Goal: Task Accomplishment & Management: Use online tool/utility

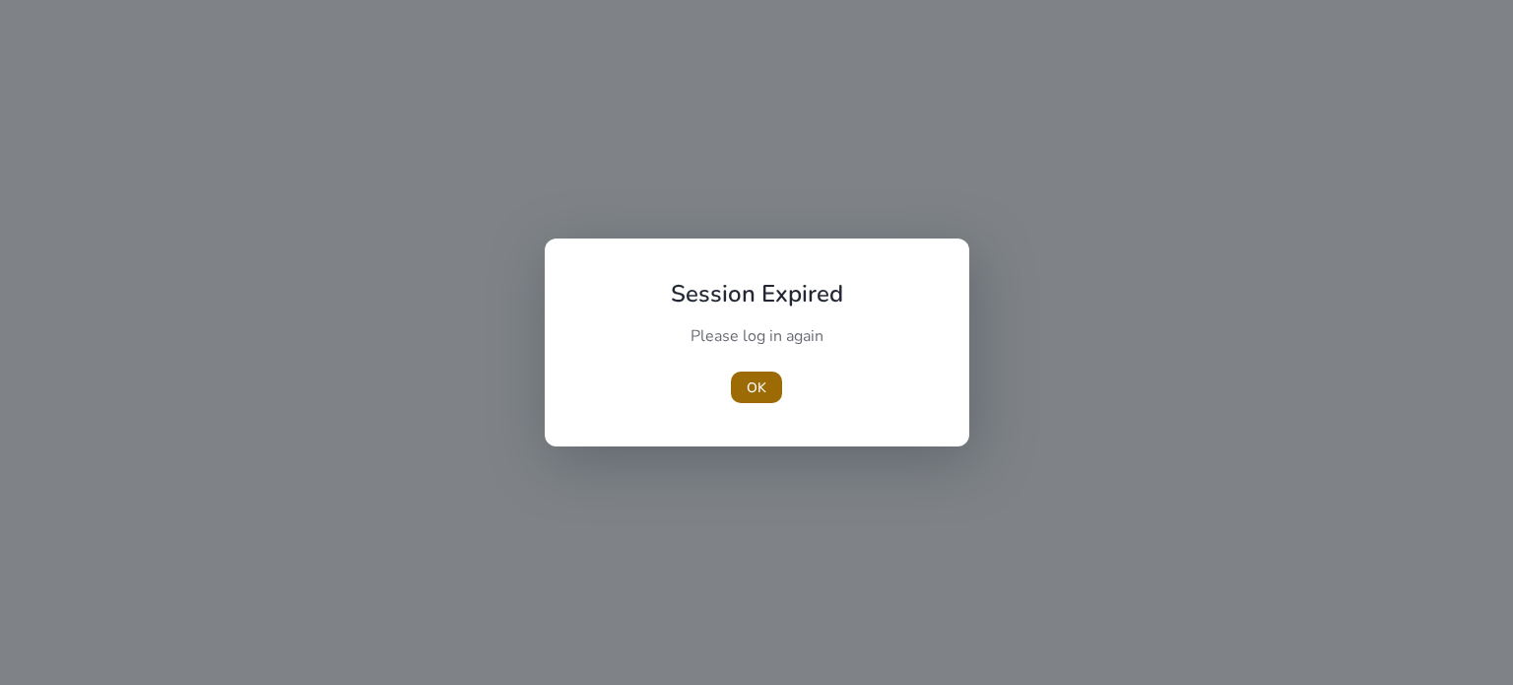
click at [747, 385] on span "OK" at bounding box center [757, 387] width 20 height 21
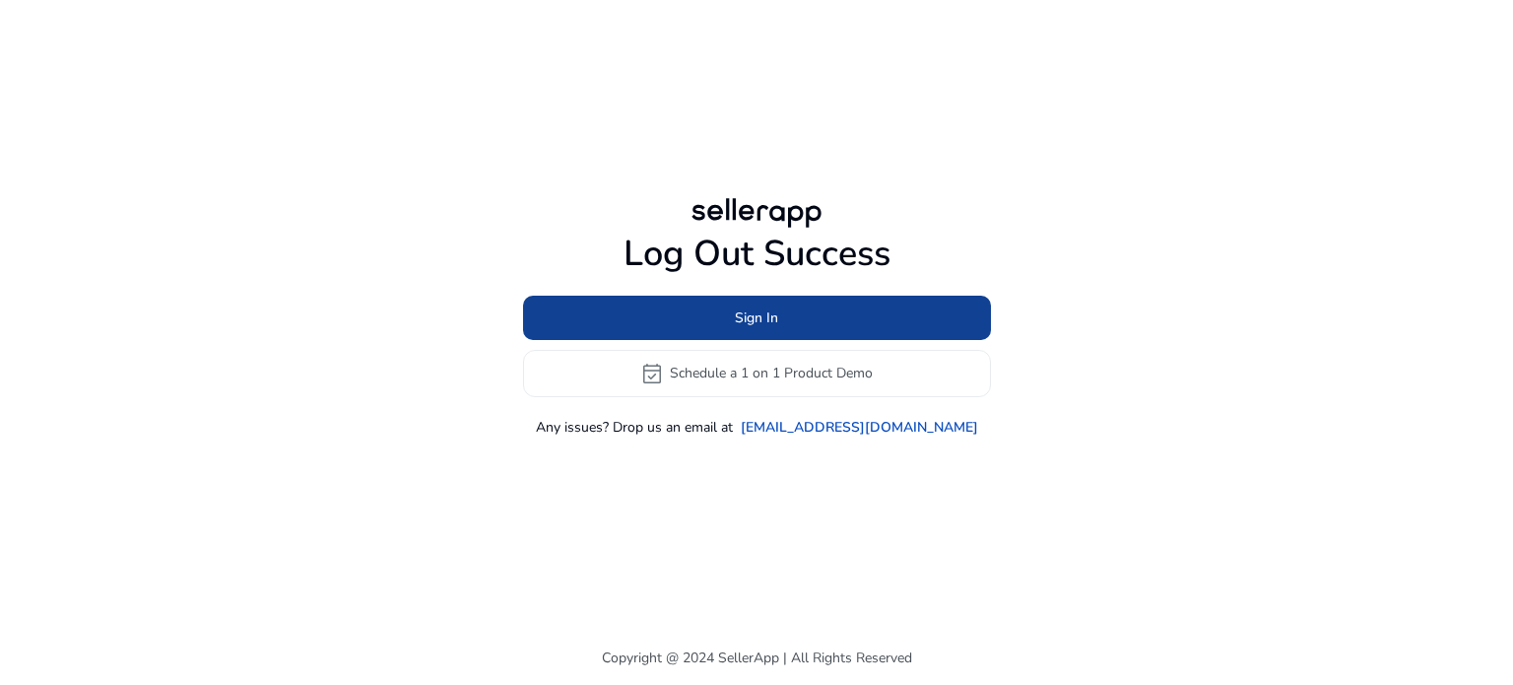
click at [753, 326] on span "Sign In" at bounding box center [756, 317] width 43 height 21
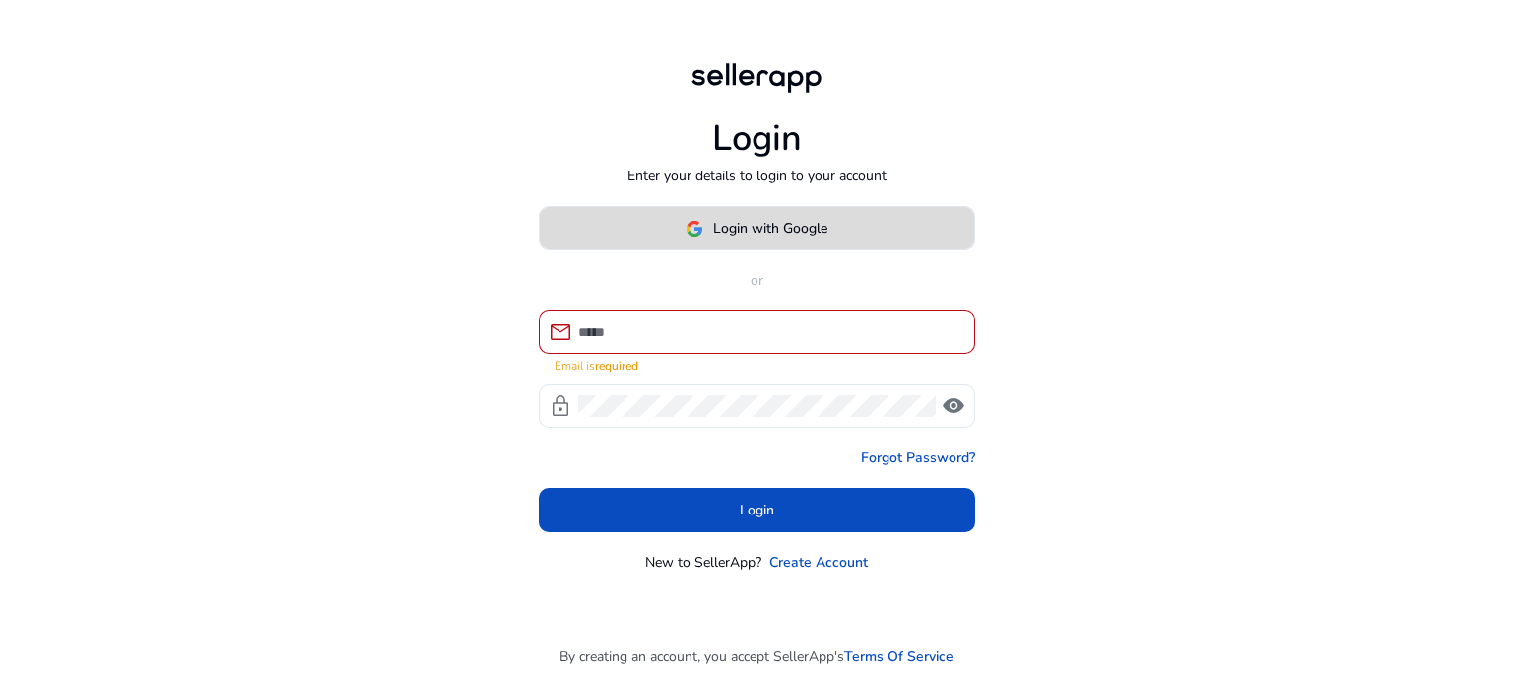
click at [752, 231] on span "Login with Google" at bounding box center [770, 228] width 114 height 21
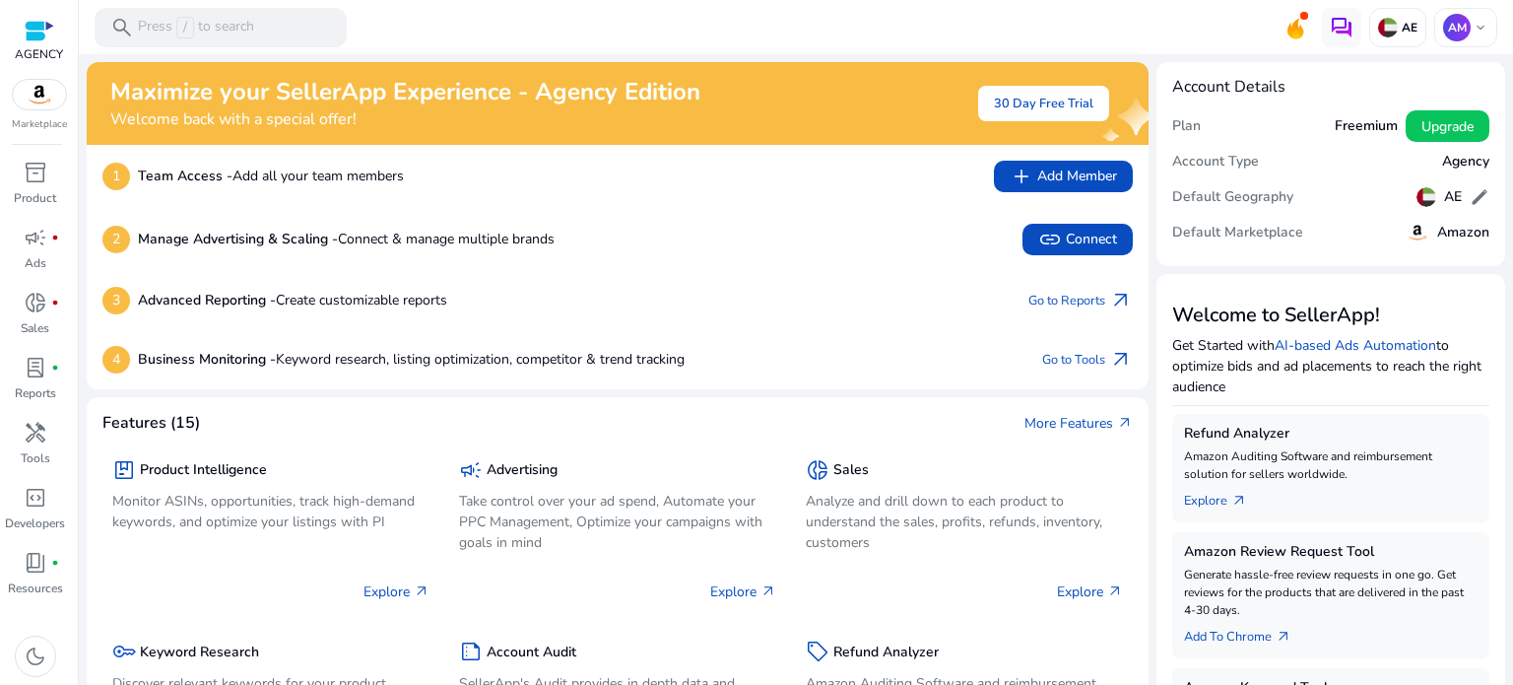
click at [869, 24] on mat-toolbar "search Press / to search AE AM keyboard_arrow_down" at bounding box center [796, 27] width 1434 height 54
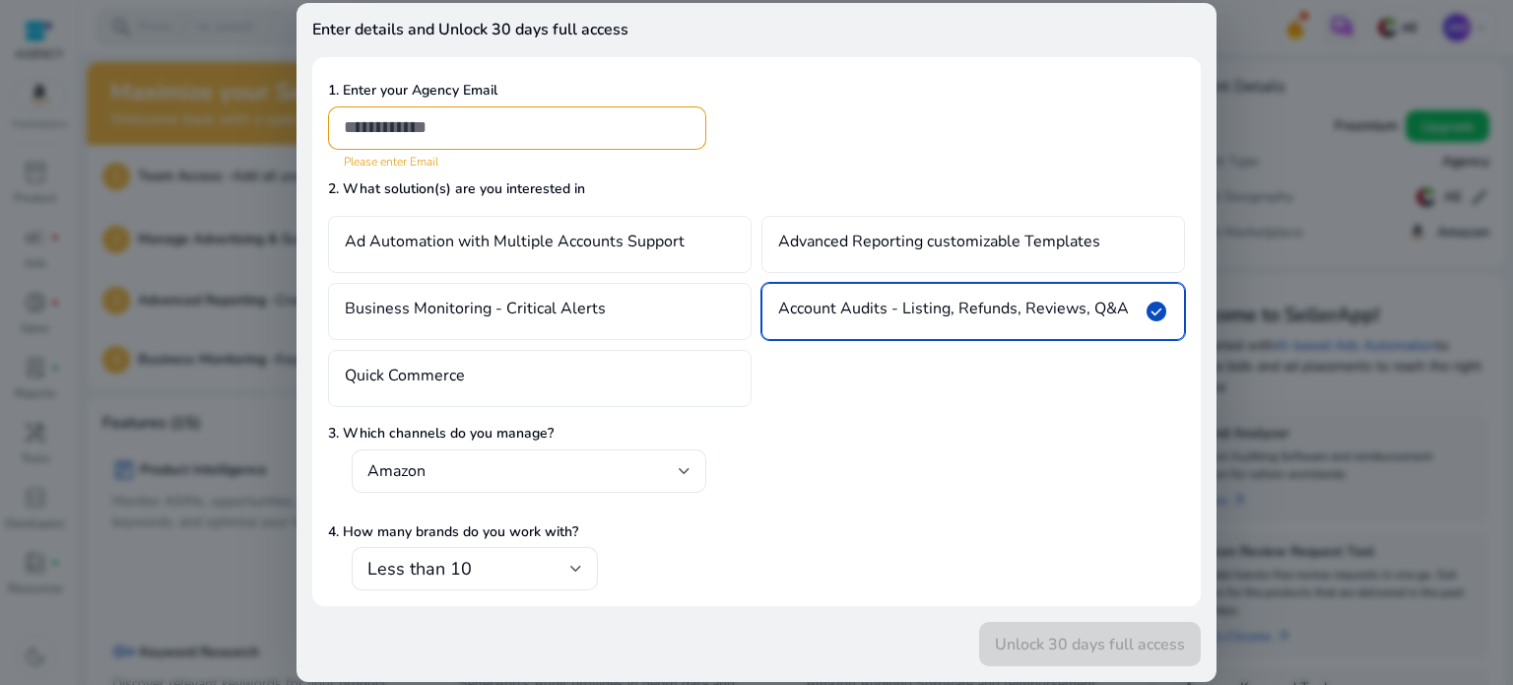
click at [249, 37] on div at bounding box center [756, 342] width 1513 height 685
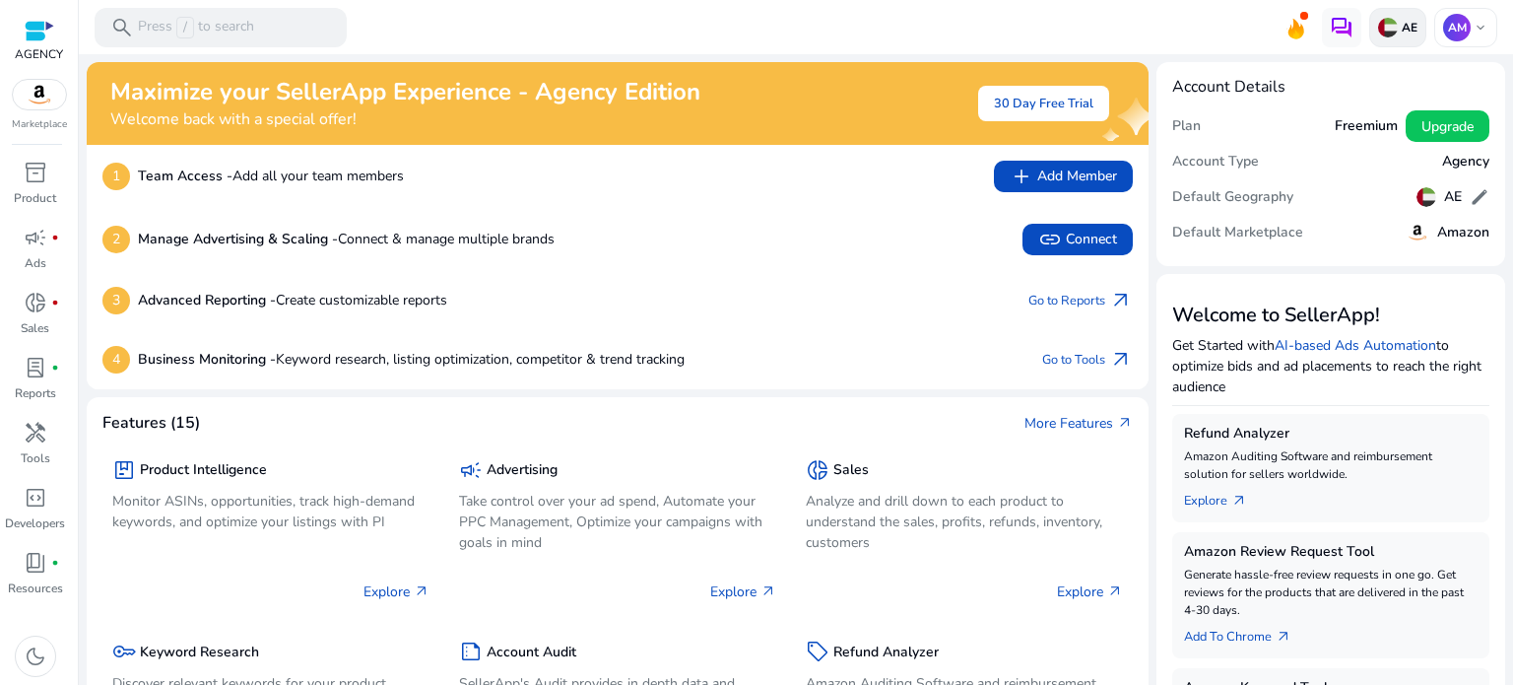
click at [1410, 34] on div "AE" at bounding box center [1397, 27] width 57 height 39
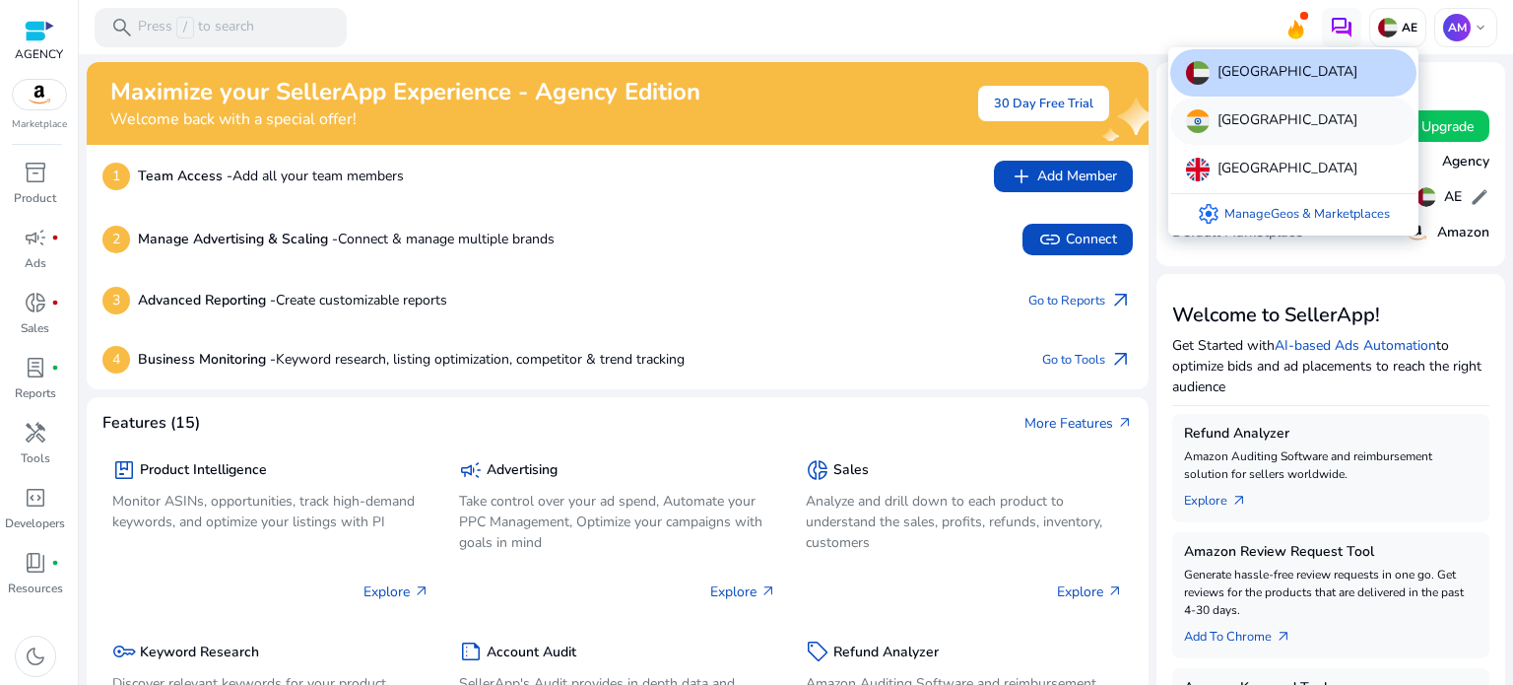
click at [1312, 141] on div "[GEOGRAPHIC_DATA]" at bounding box center [1293, 121] width 246 height 47
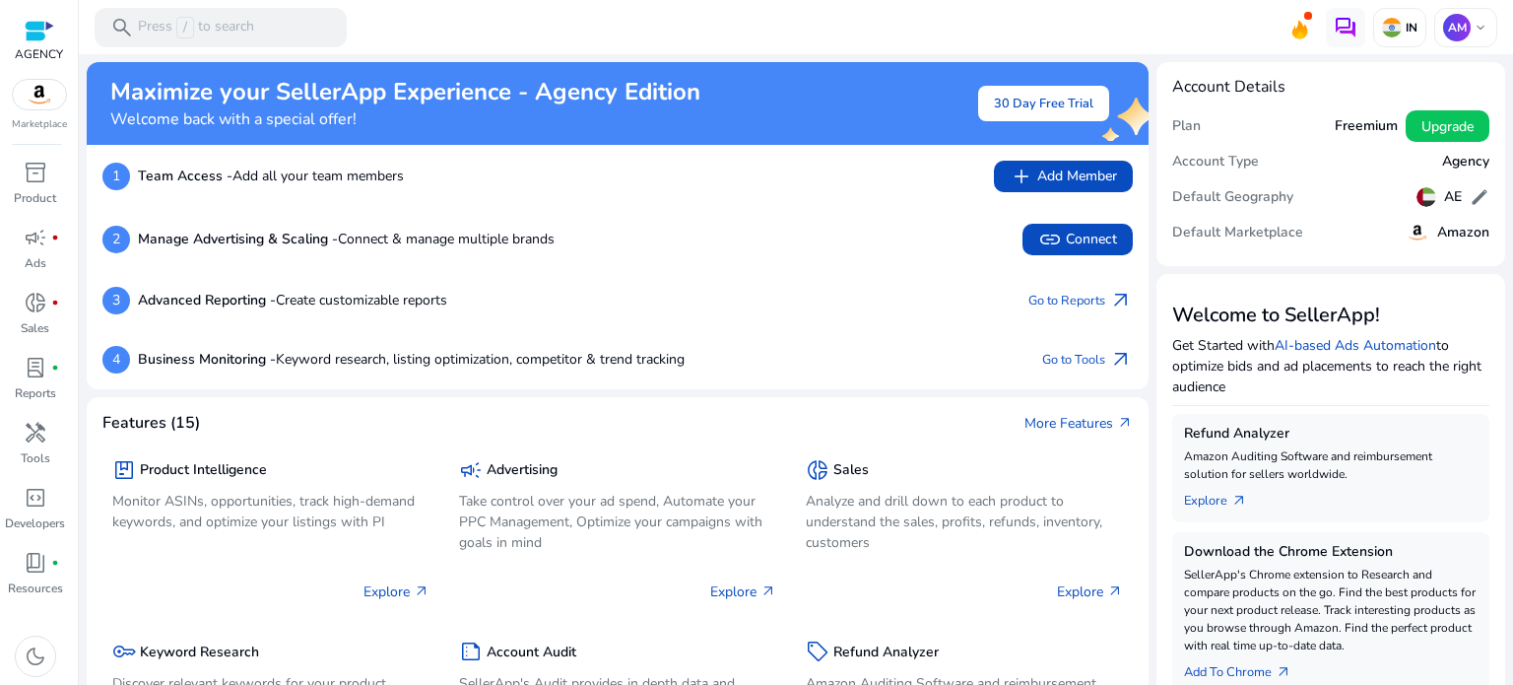
click at [586, 27] on mat-toolbar "search Press / to search IN AM keyboard_arrow_down" at bounding box center [796, 27] width 1434 height 54
click at [1120, 15] on mat-toolbar "search Press / to search IN AM keyboard_arrow_down" at bounding box center [796, 27] width 1434 height 54
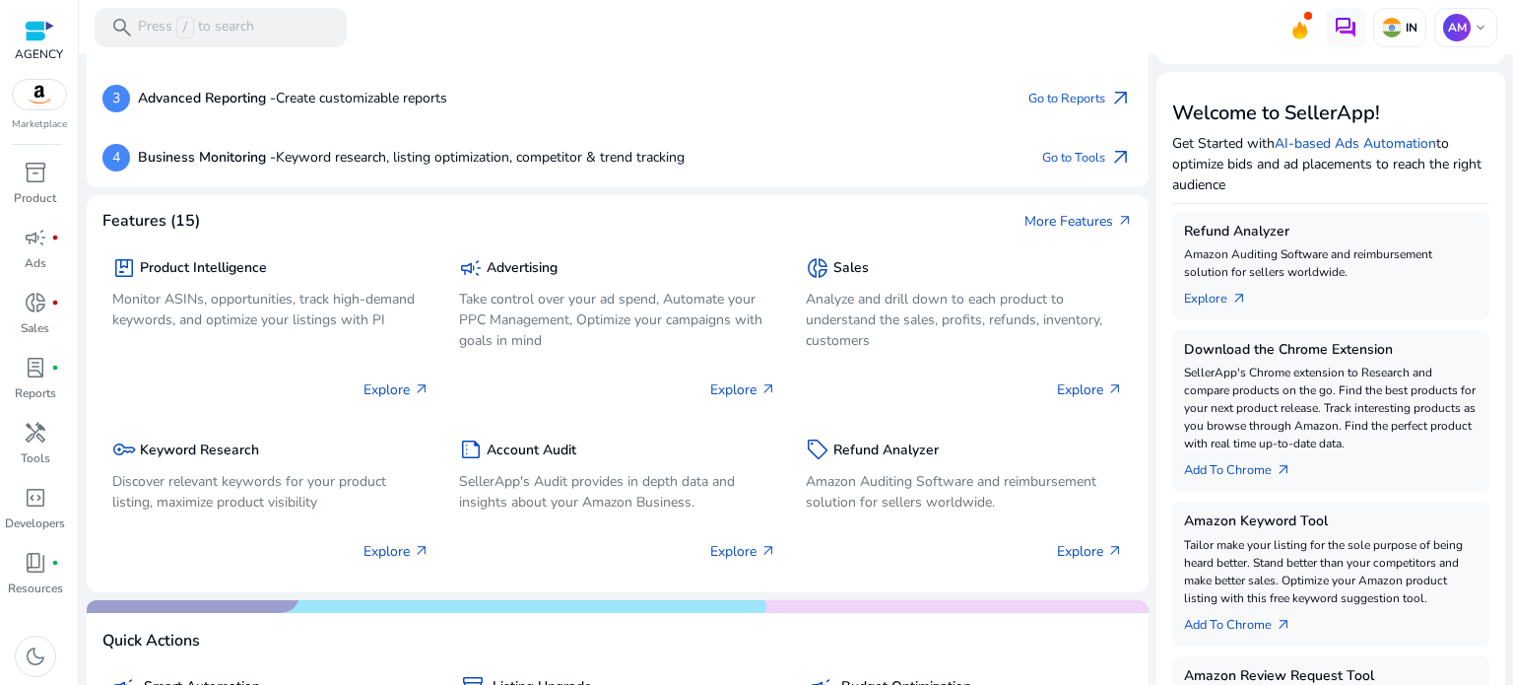
scroll to position [197, 0]
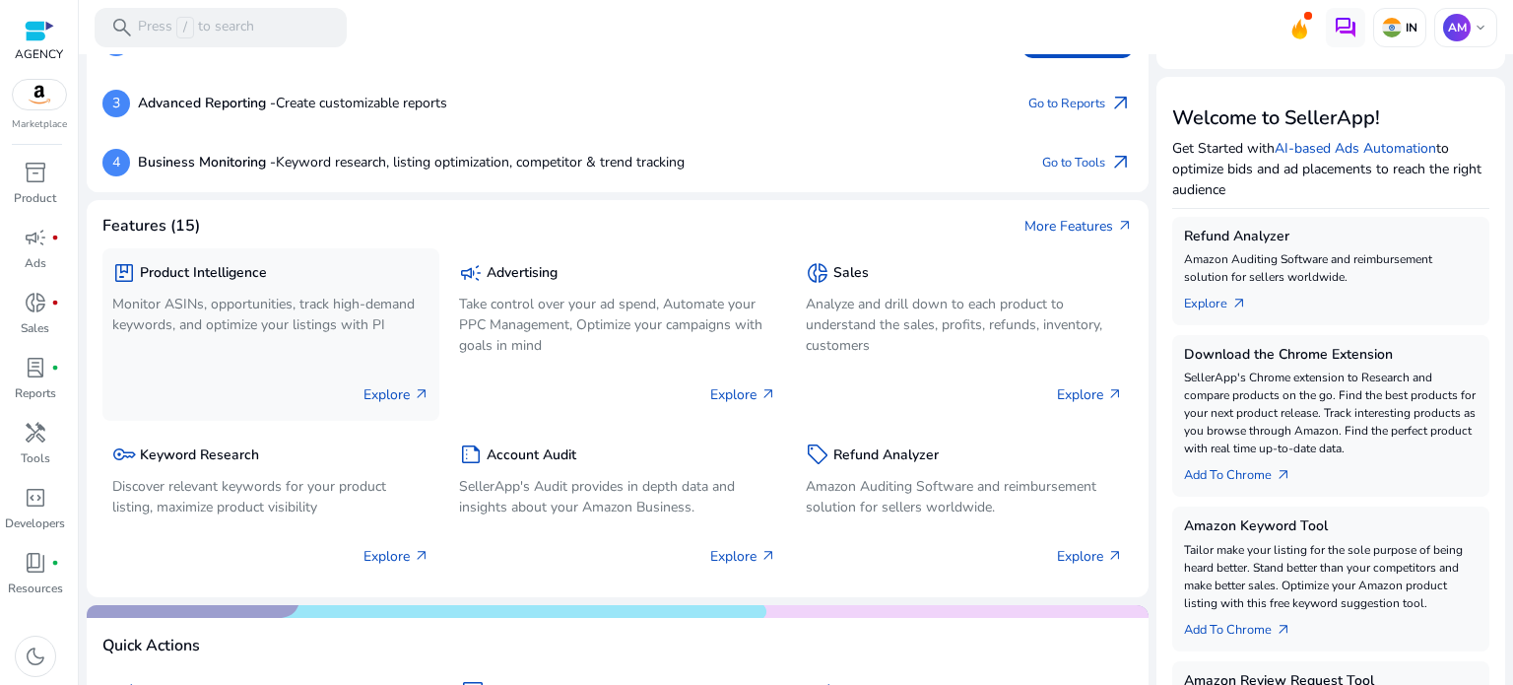
click at [224, 271] on h5 "Product Intelligence" at bounding box center [203, 273] width 127 height 17
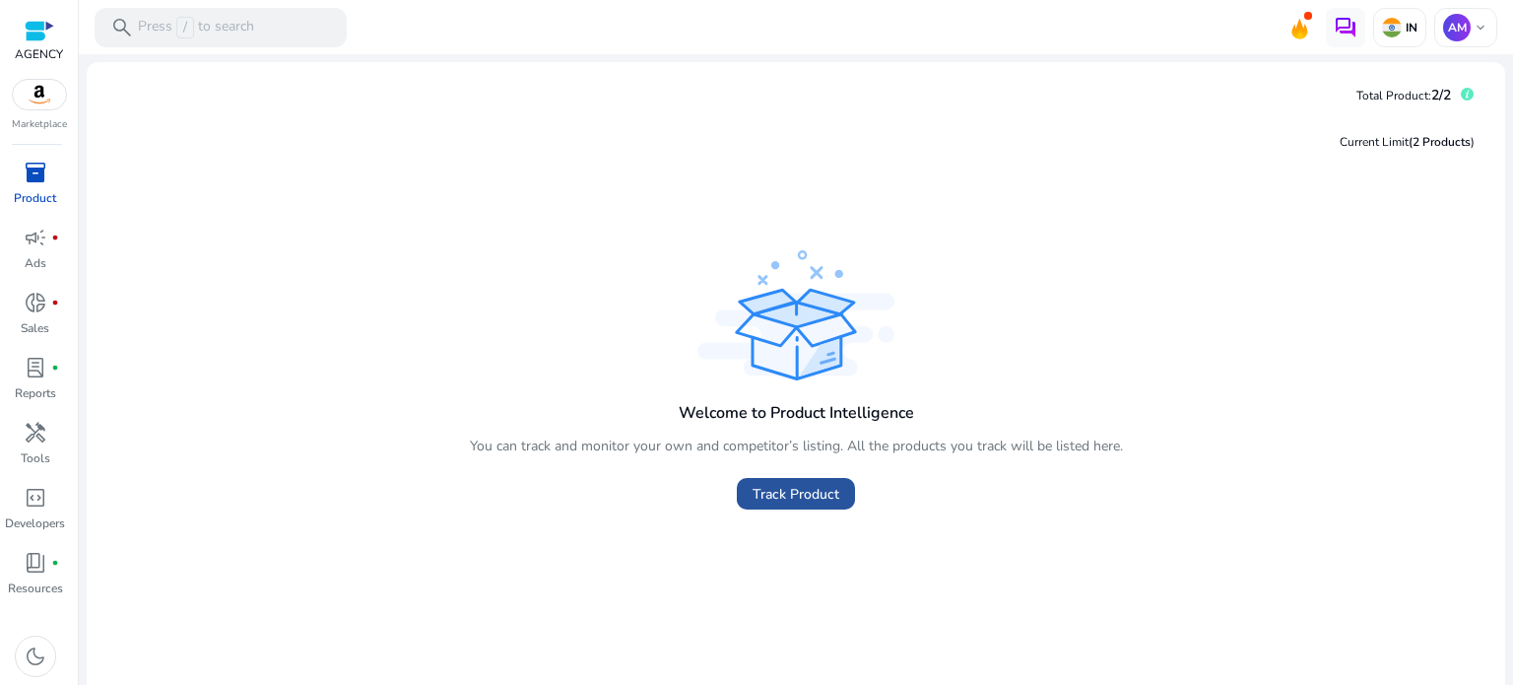
click at [802, 498] on span "Track Product" at bounding box center [795, 494] width 87 height 21
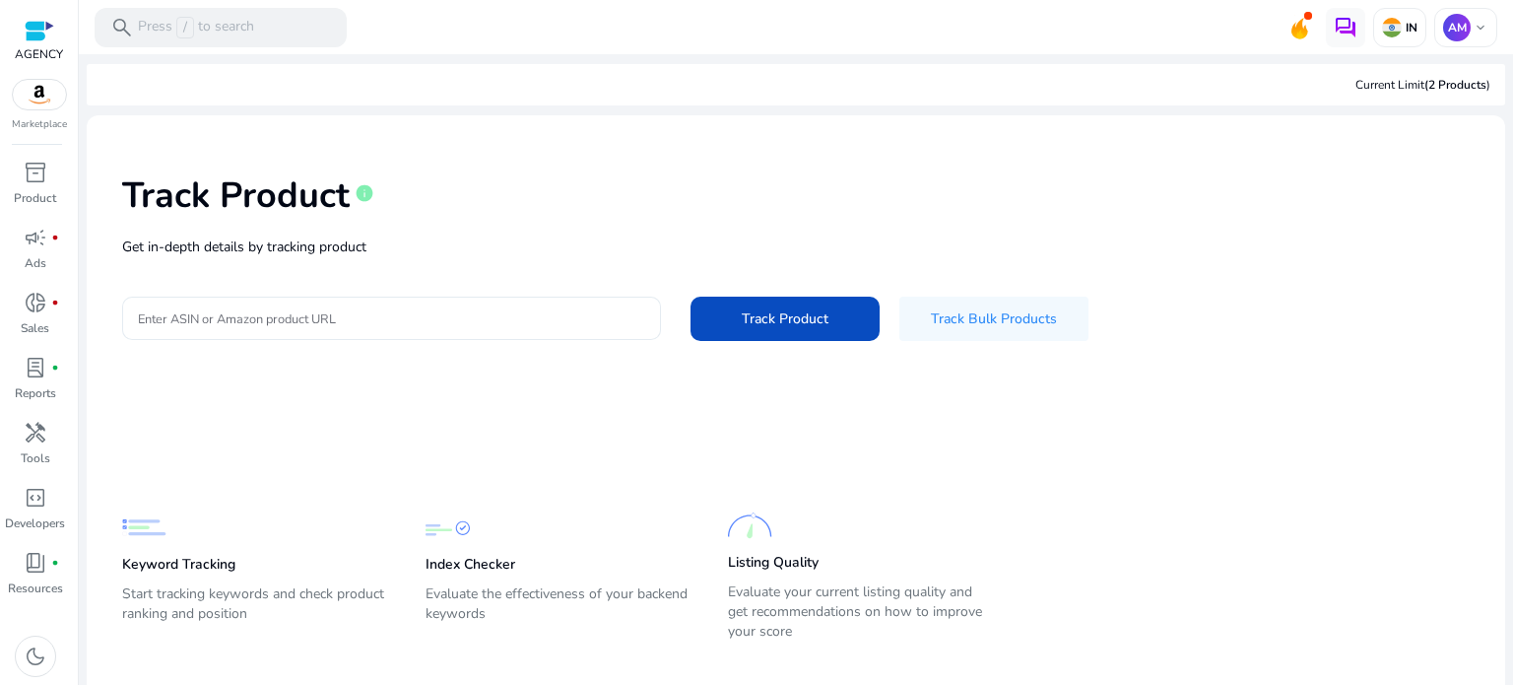
click at [439, 265] on div "Track Product info Get in-depth details by tracking product Enter ASIN or Amazo…" at bounding box center [795, 255] width 1387 height 249
click at [425, 319] on input "Enter ASIN or Amazon product URL" at bounding box center [391, 318] width 507 height 22
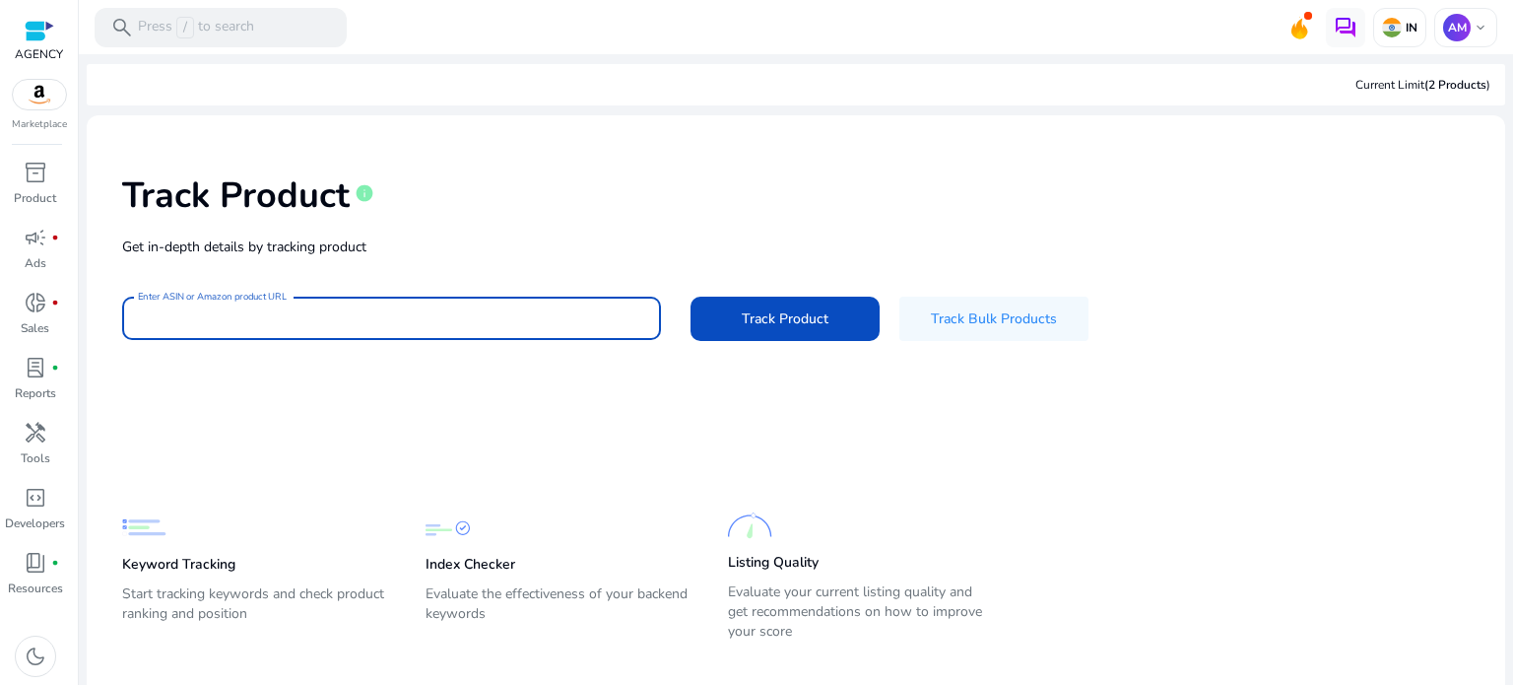
click at [434, 331] on div at bounding box center [391, 317] width 507 height 43
paste input "**********"
type input "**********"
click at [710, 306] on span at bounding box center [784, 317] width 189 height 47
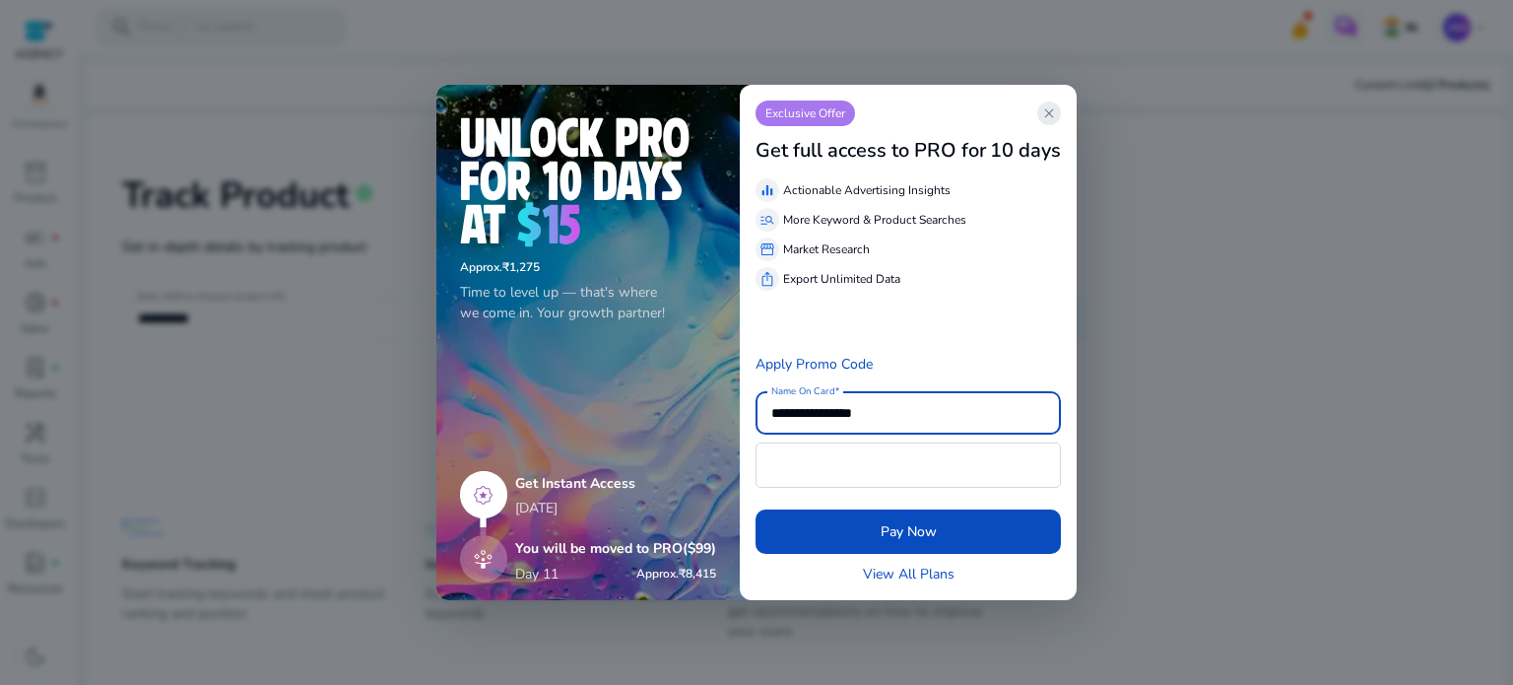
click at [1056, 109] on span "close" at bounding box center [1049, 113] width 16 height 16
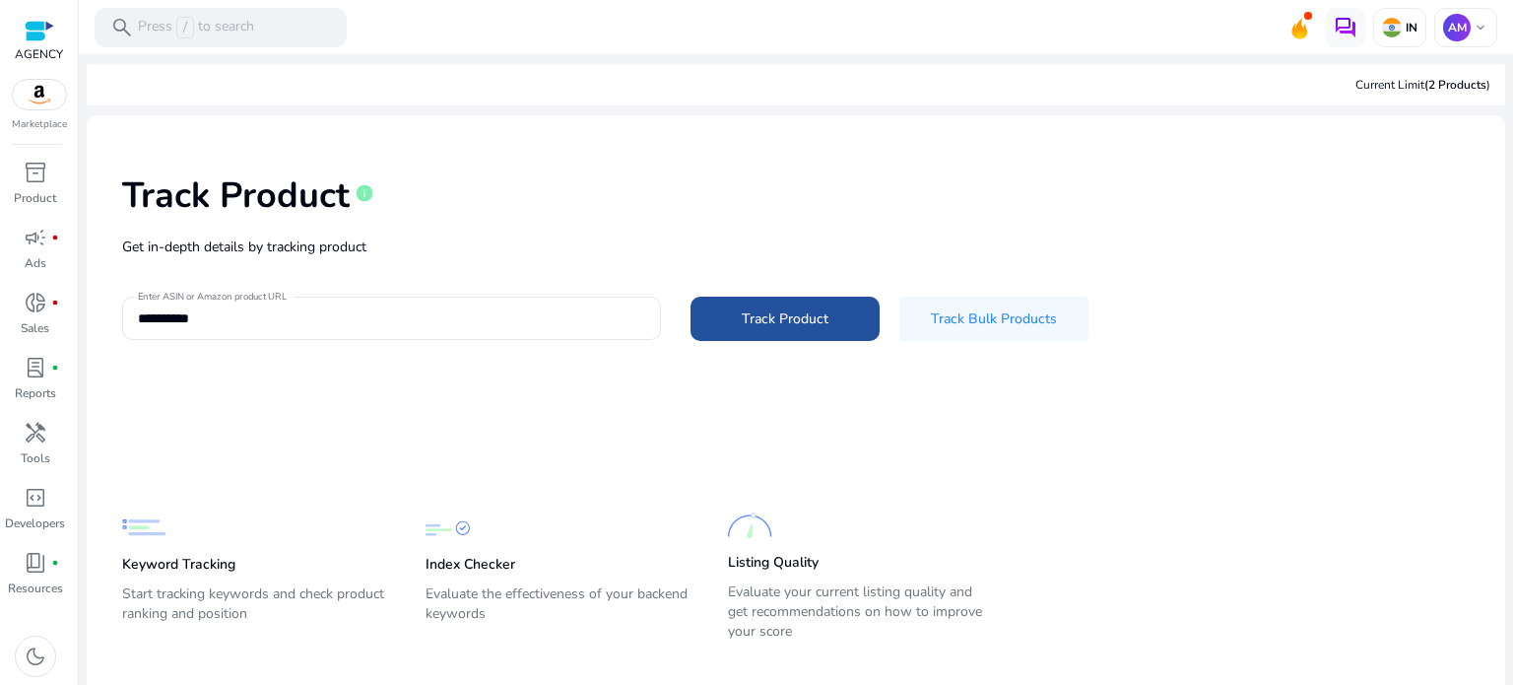
click at [752, 299] on span at bounding box center [784, 317] width 189 height 47
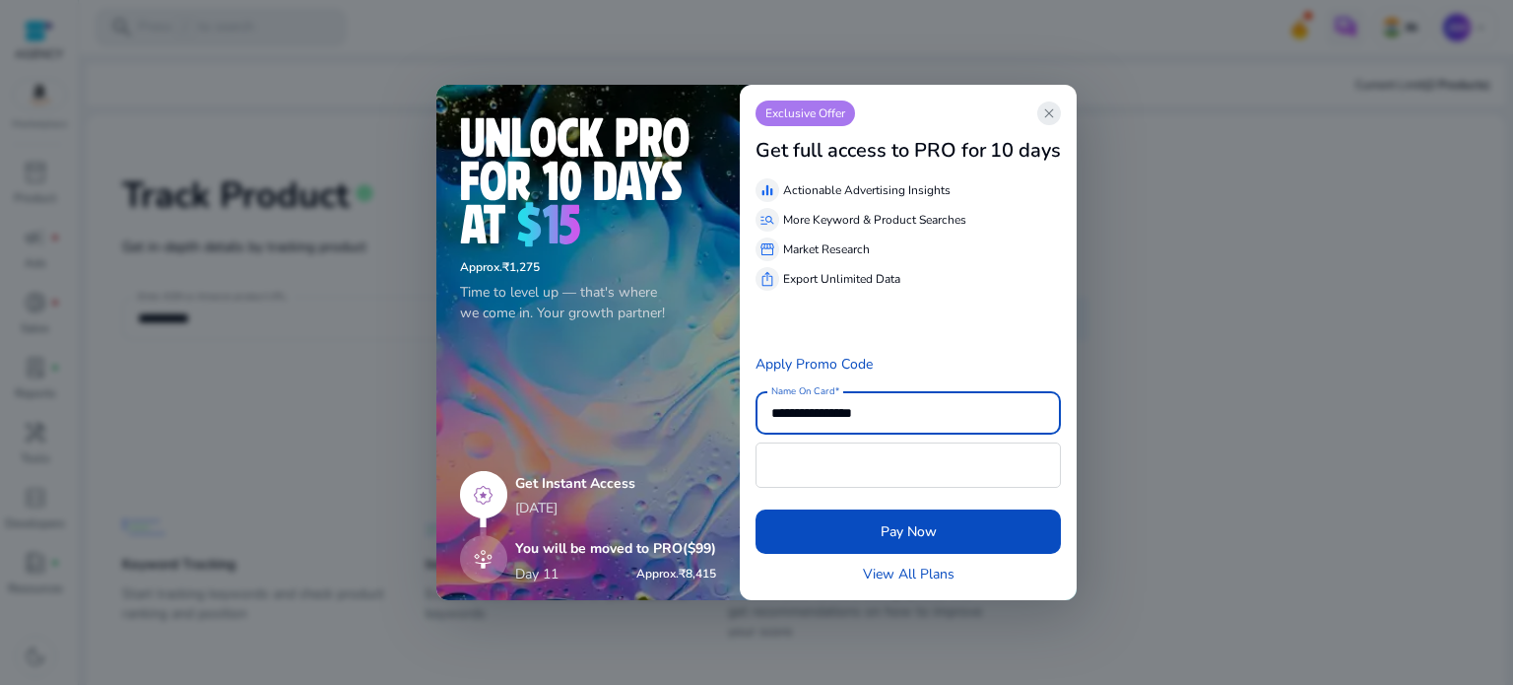
click at [1048, 109] on span "close" at bounding box center [1049, 113] width 16 height 16
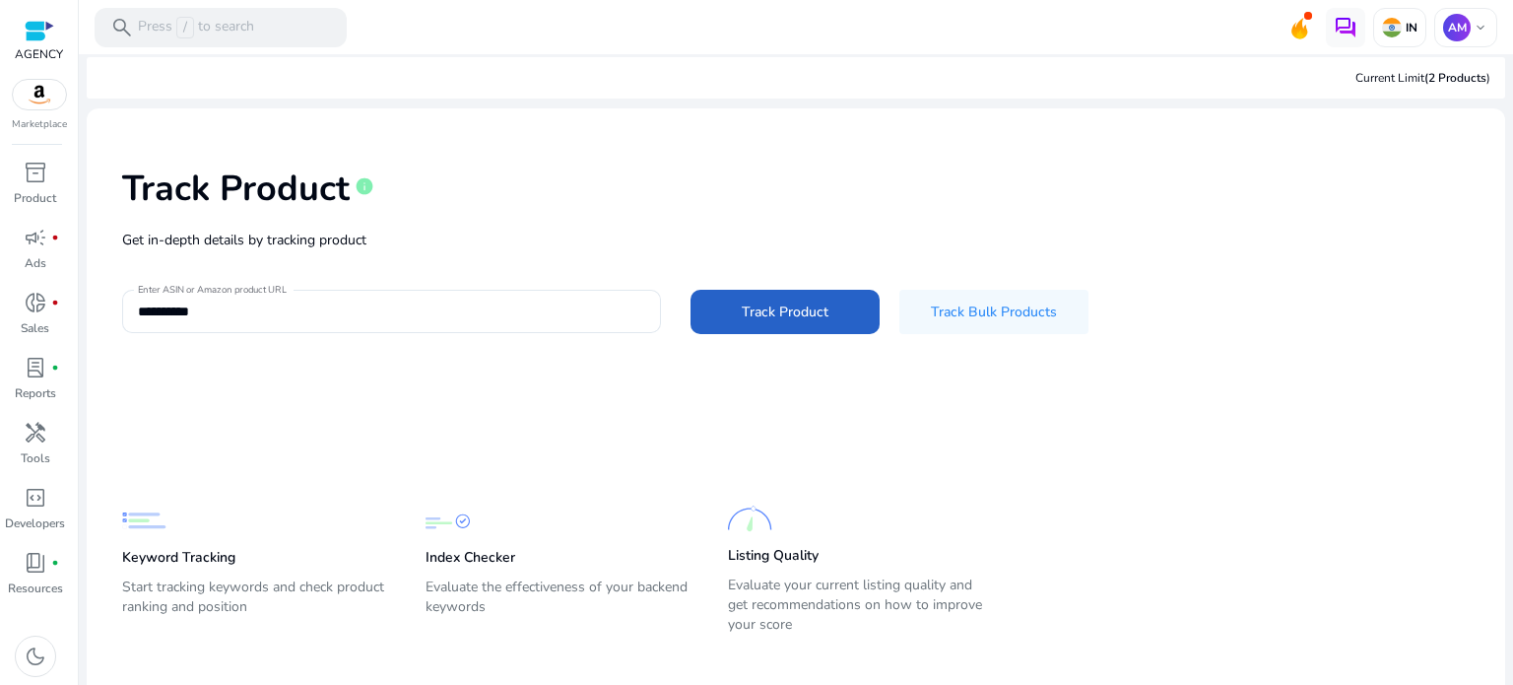
scroll to position [28, 0]
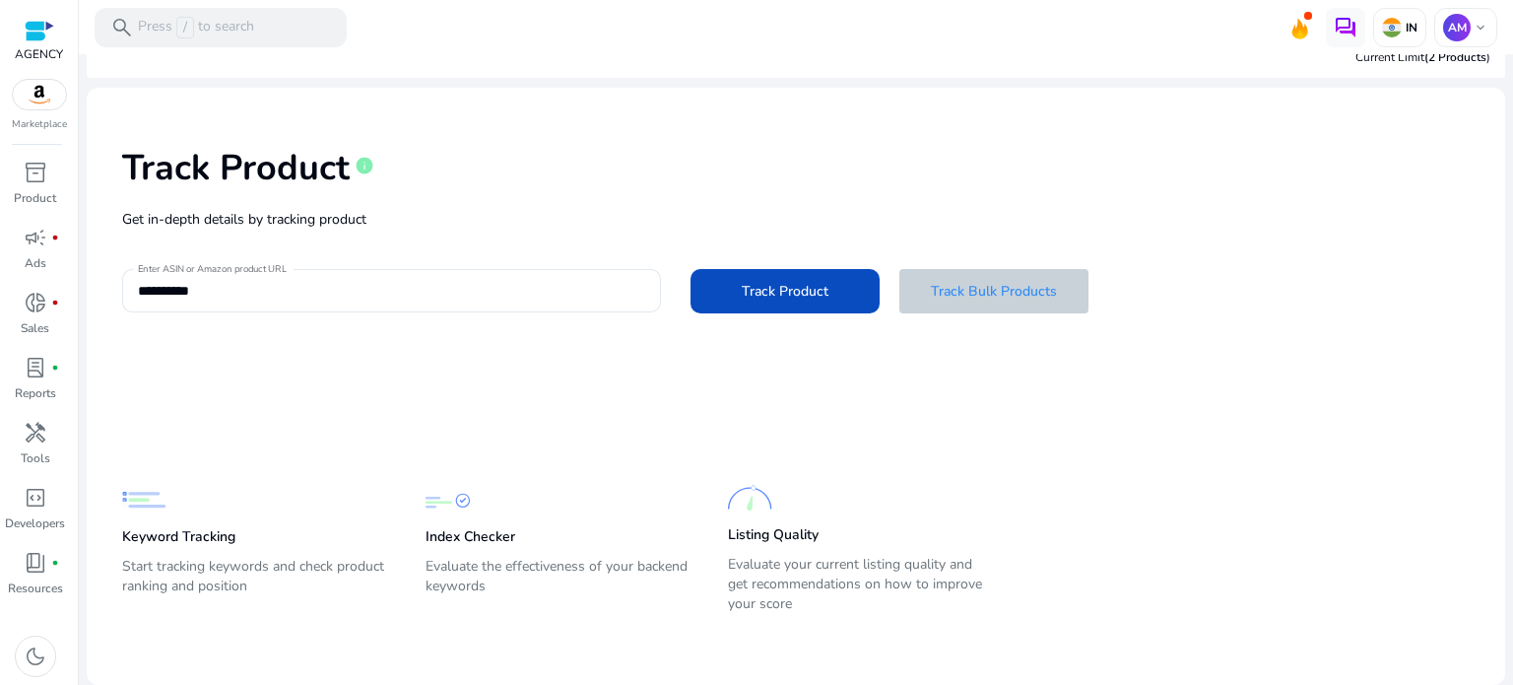
click at [1003, 288] on span "Track Bulk Products" at bounding box center [994, 291] width 126 height 21
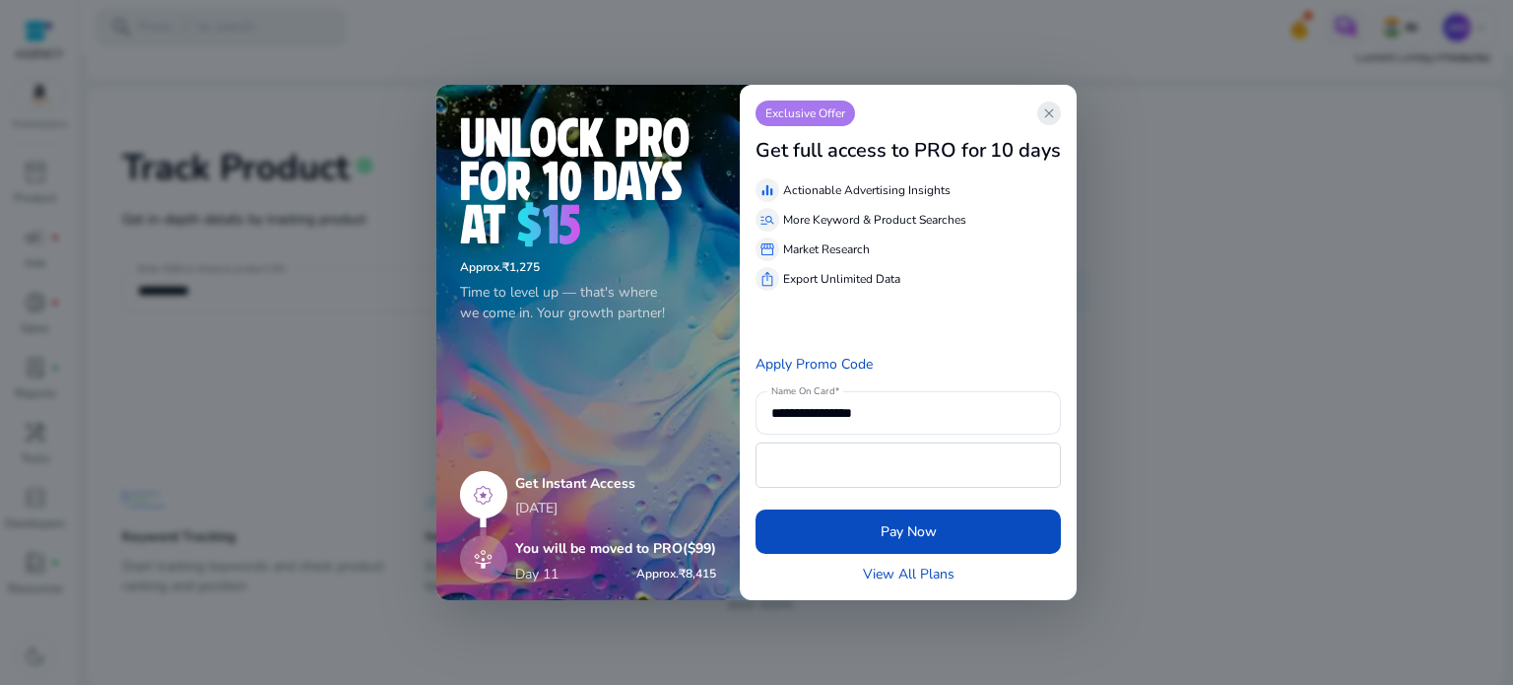
click at [1056, 111] on span "close" at bounding box center [1049, 113] width 16 height 16
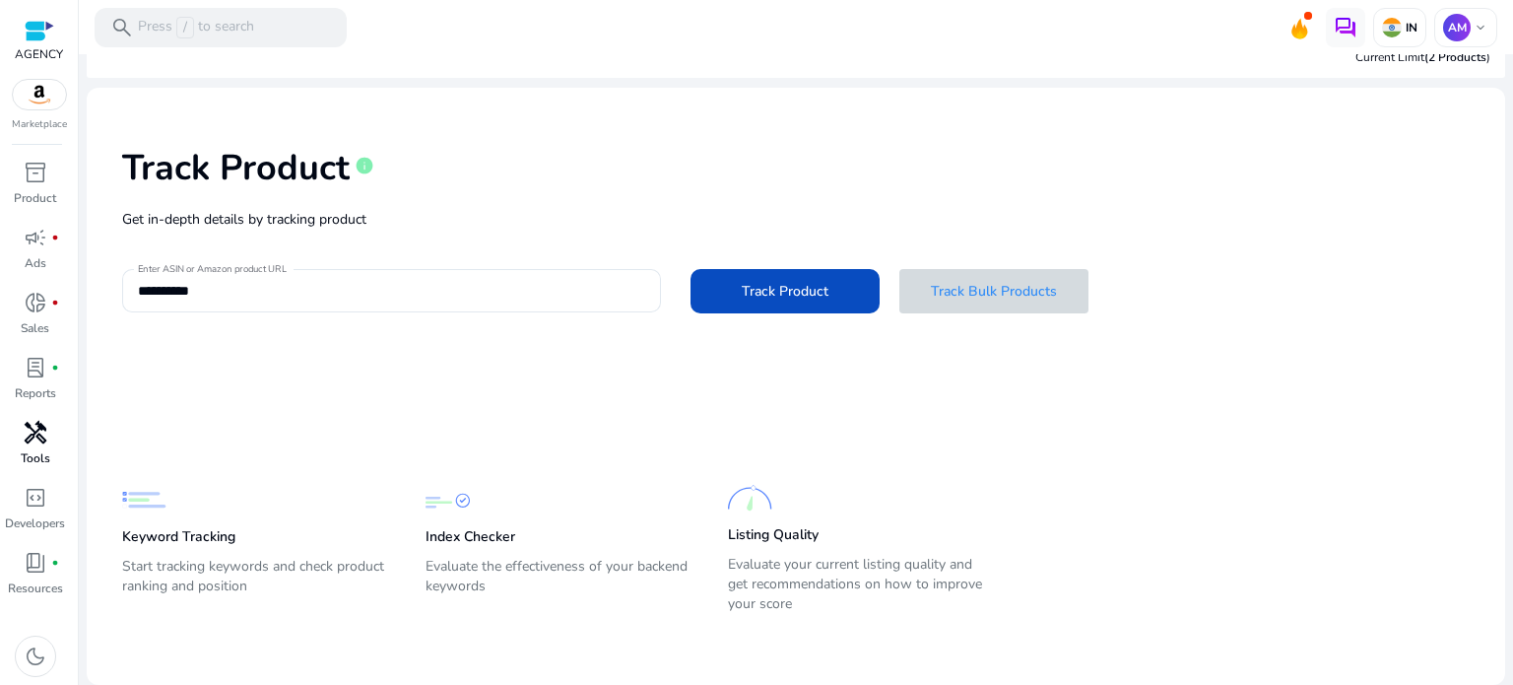
click at [53, 436] on div "handyman" at bounding box center [35, 433] width 55 height 32
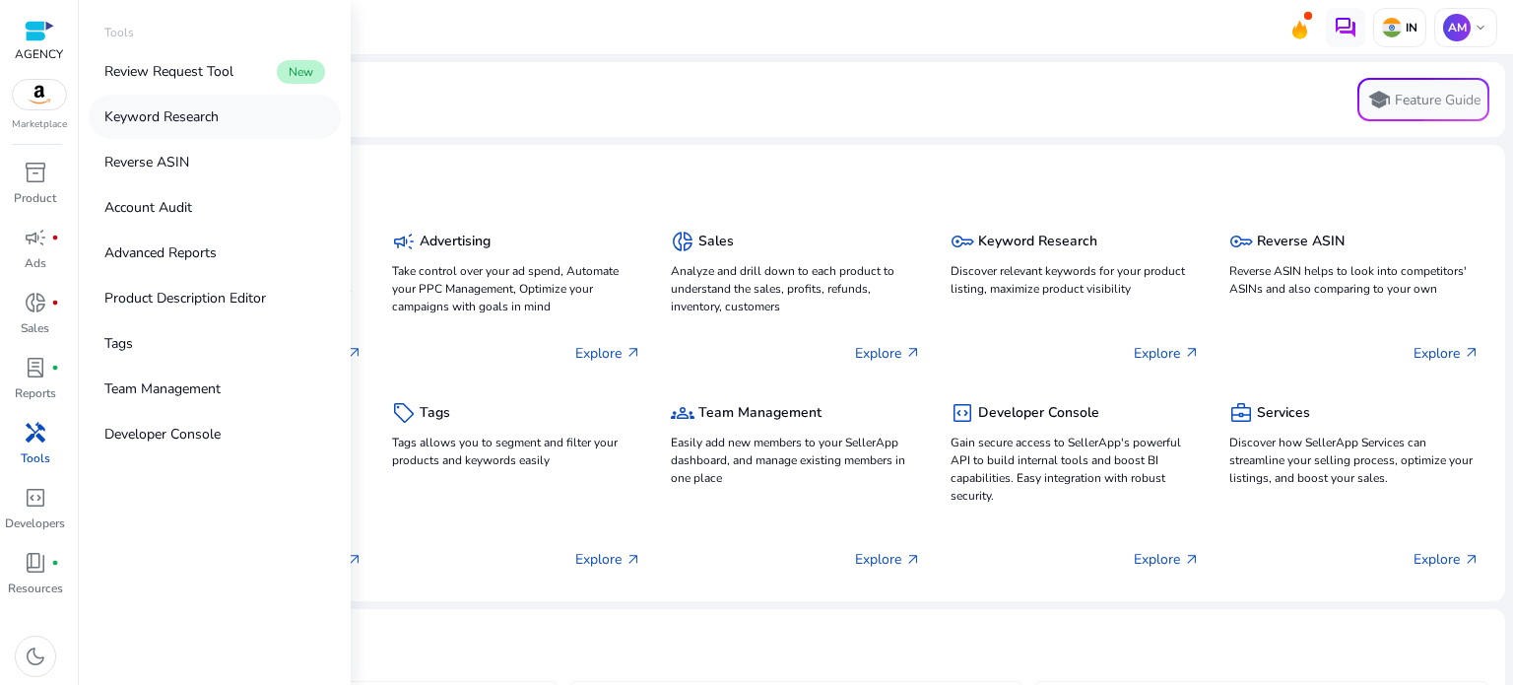
click at [179, 110] on p "Keyword Research" at bounding box center [161, 116] width 114 height 21
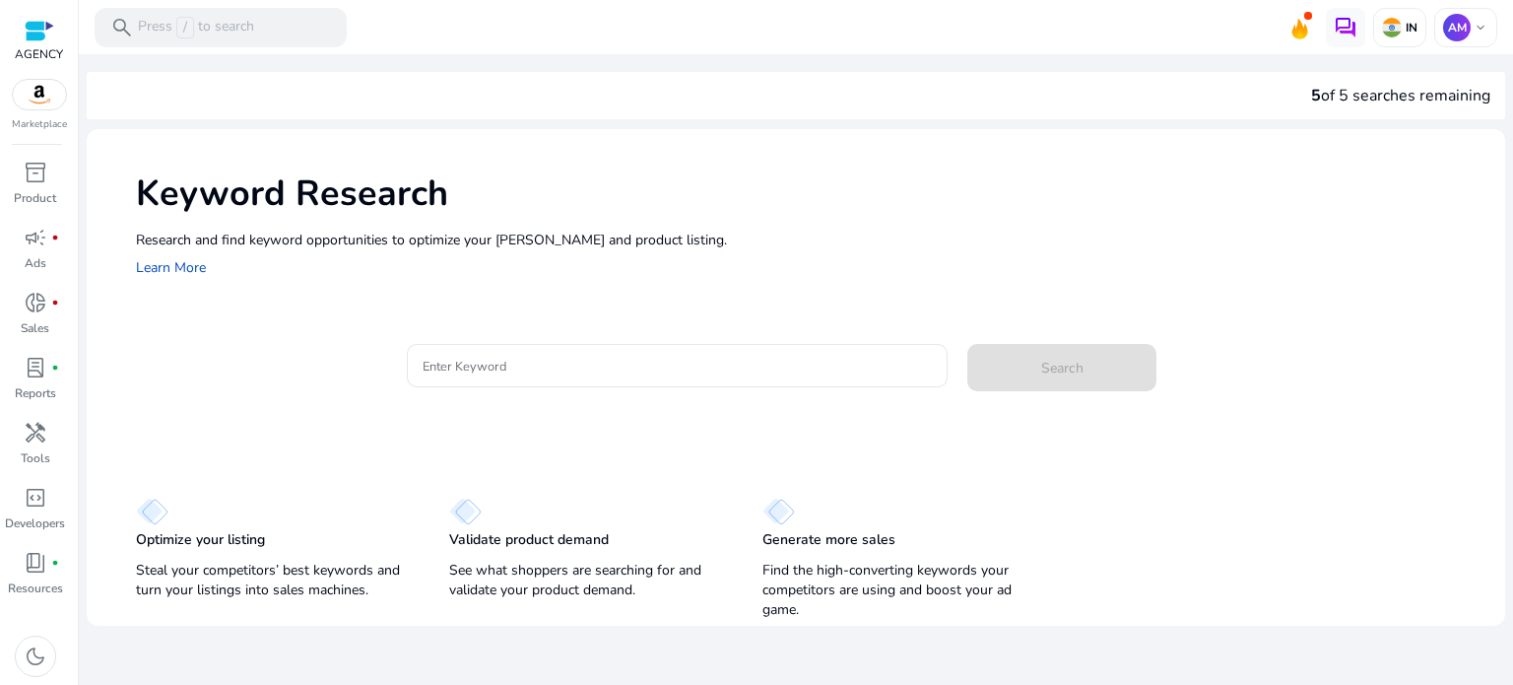
click at [797, 215] on div "Keyword Research Research and find keyword opportunities to optimize your ad ca…" at bounding box center [796, 223] width 1418 height 189
